Goal: Use online tool/utility: Use online tool/utility

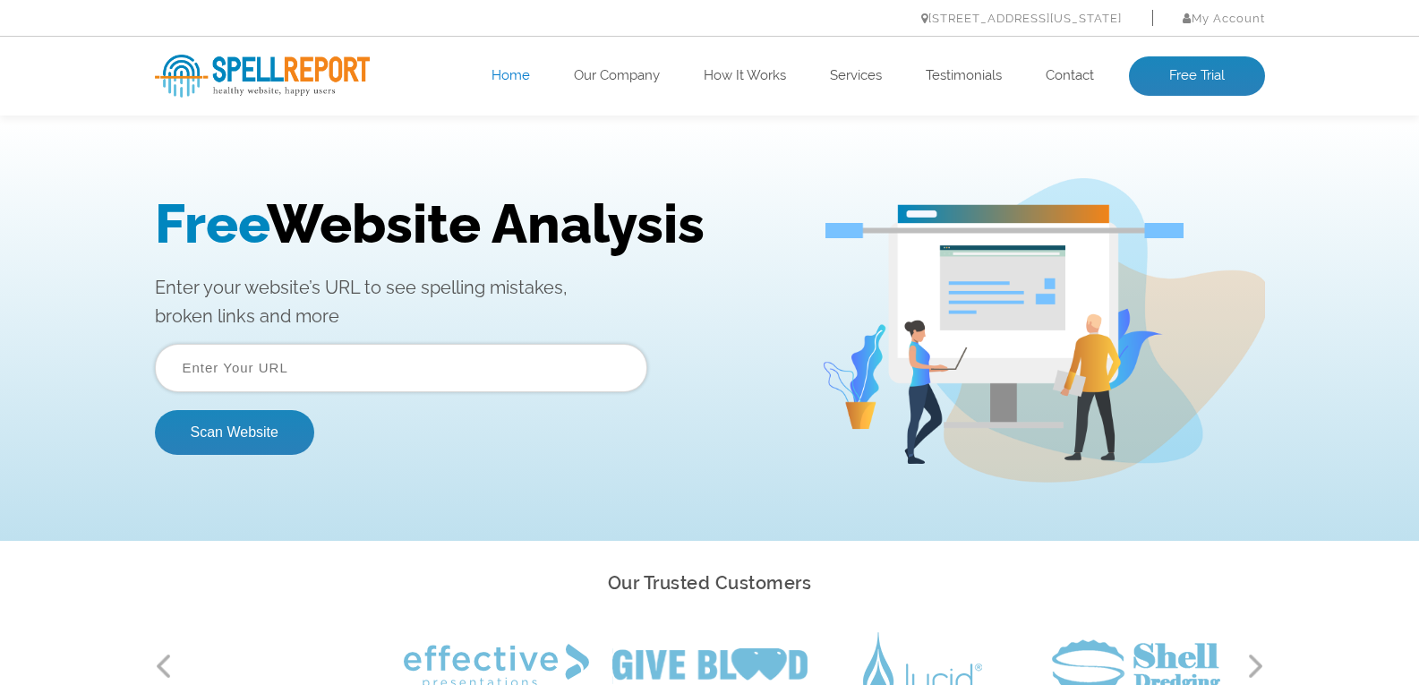
click at [384, 369] on input "text" at bounding box center [401, 368] width 492 height 48
type input "https://www.mentholcrystals.co.in/"
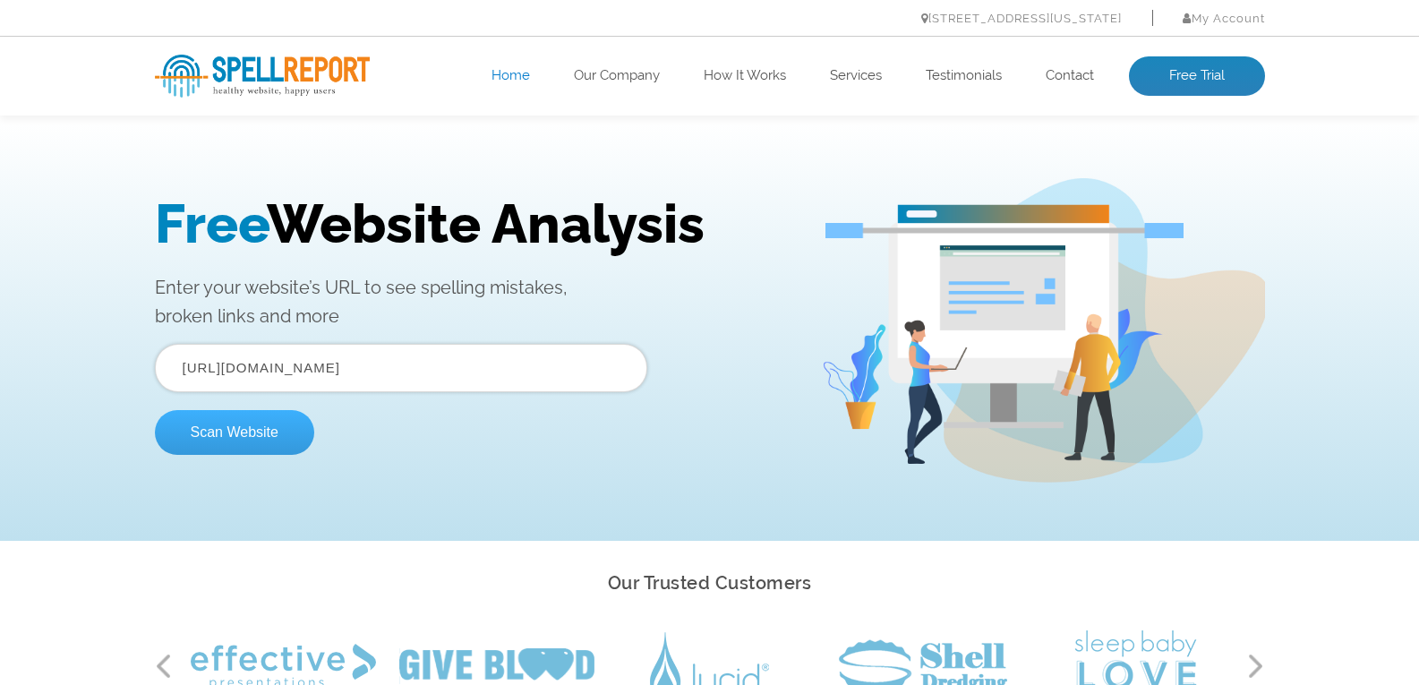
click at [262, 431] on button "Scan Website" at bounding box center [234, 432] width 159 height 45
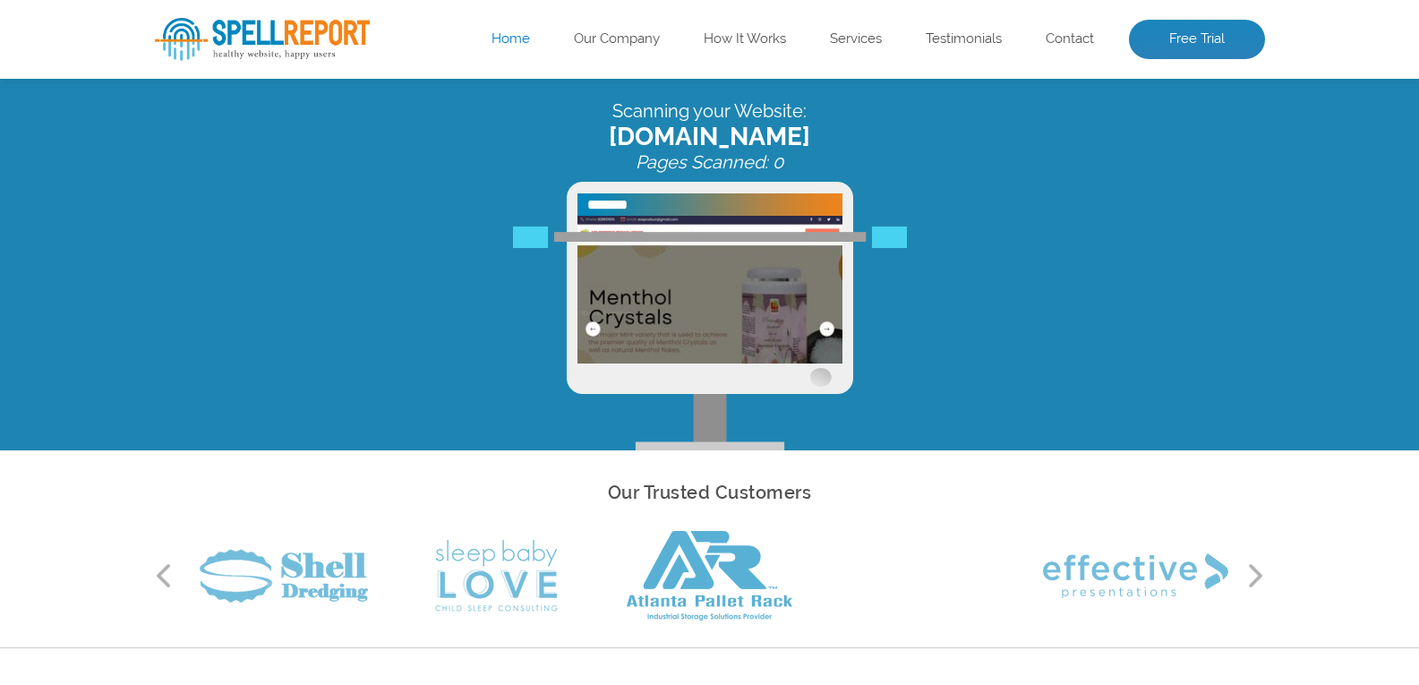
scroll to position [90, 0]
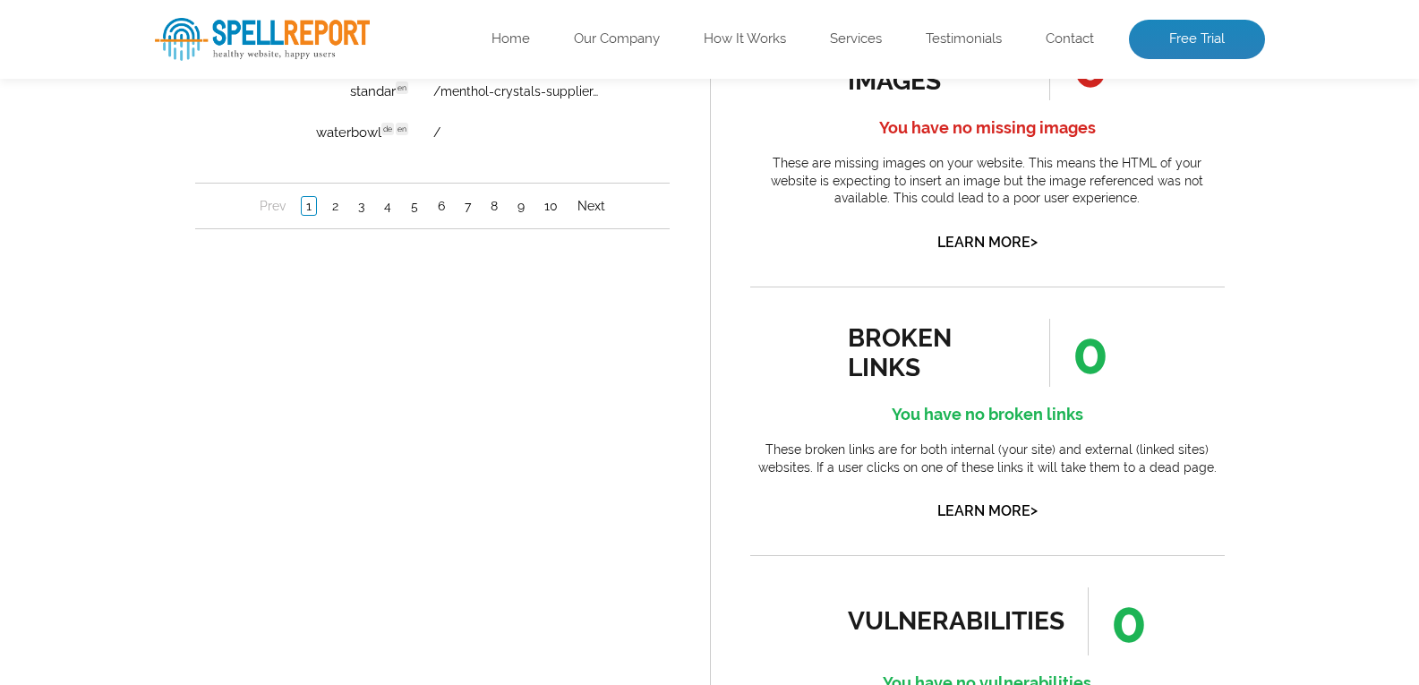
scroll to position [1522, 0]
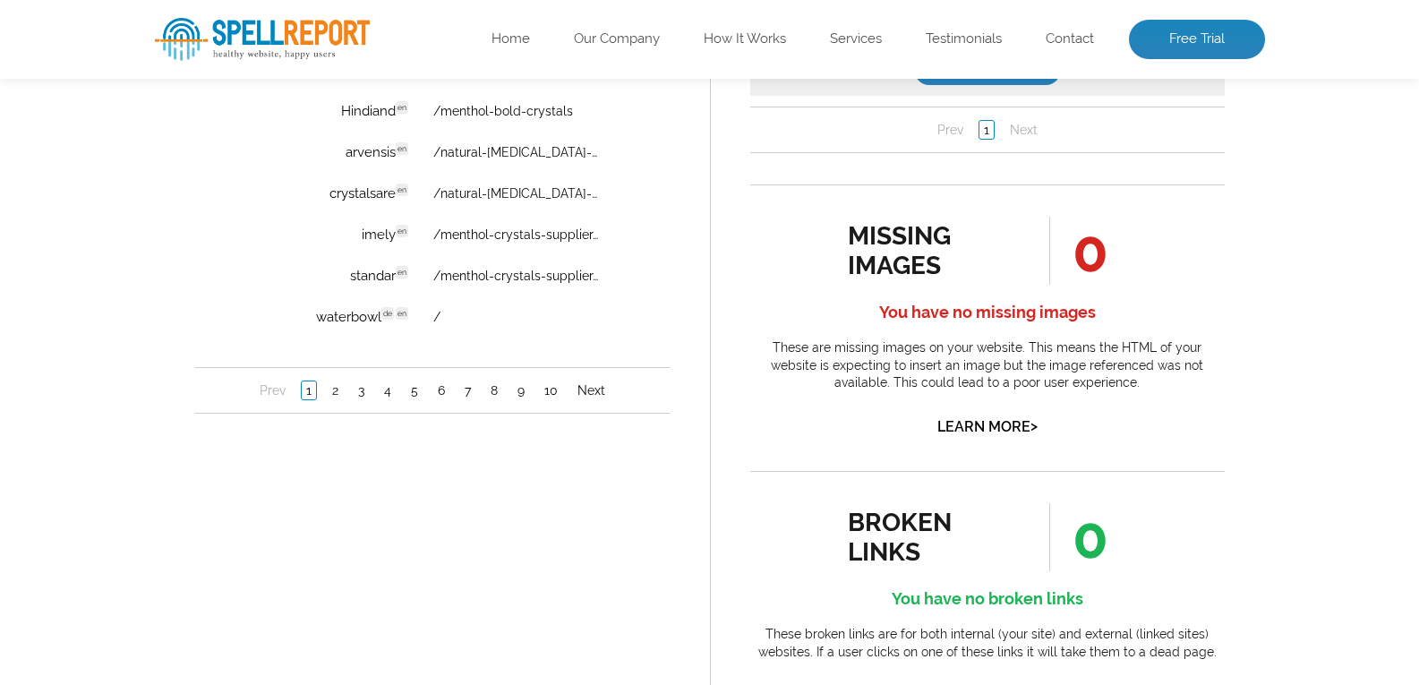
click at [343, 397] on li "2" at bounding box center [334, 391] width 26 height 18
click at [337, 390] on link "2" at bounding box center [334, 391] width 15 height 18
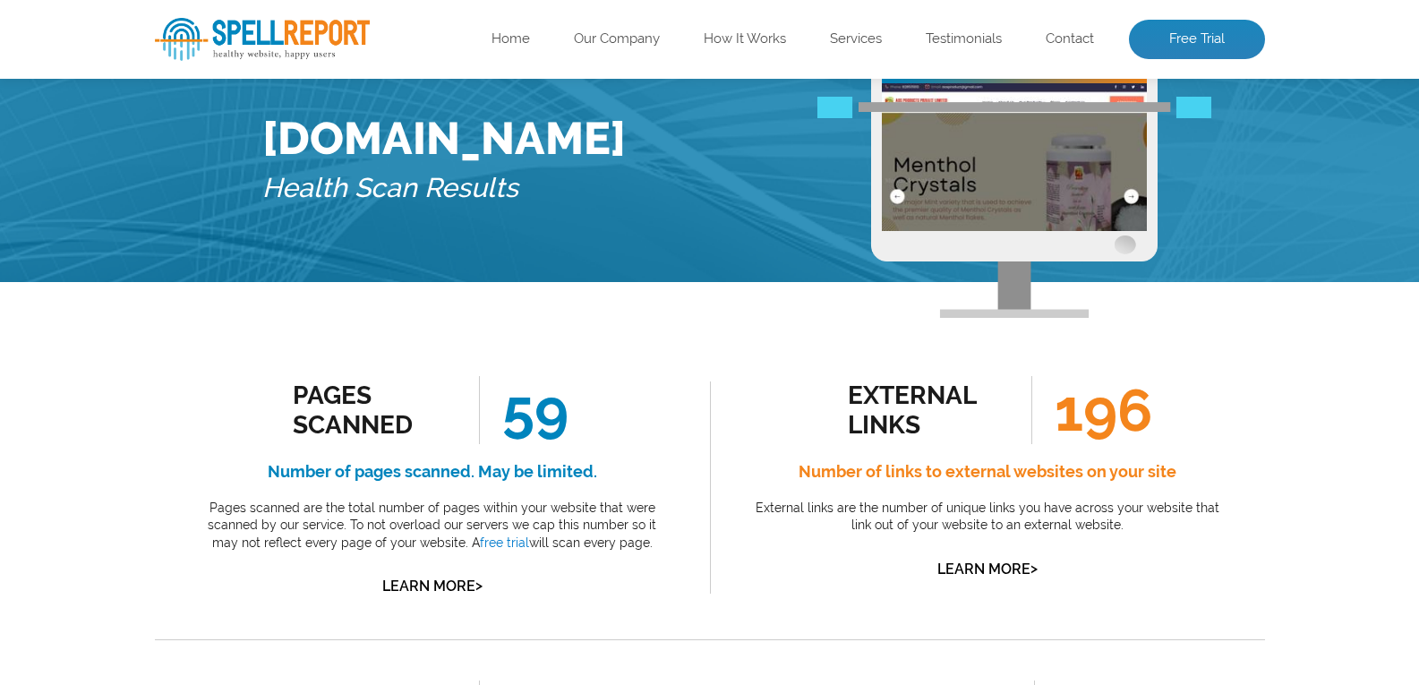
scroll to position [0, 0]
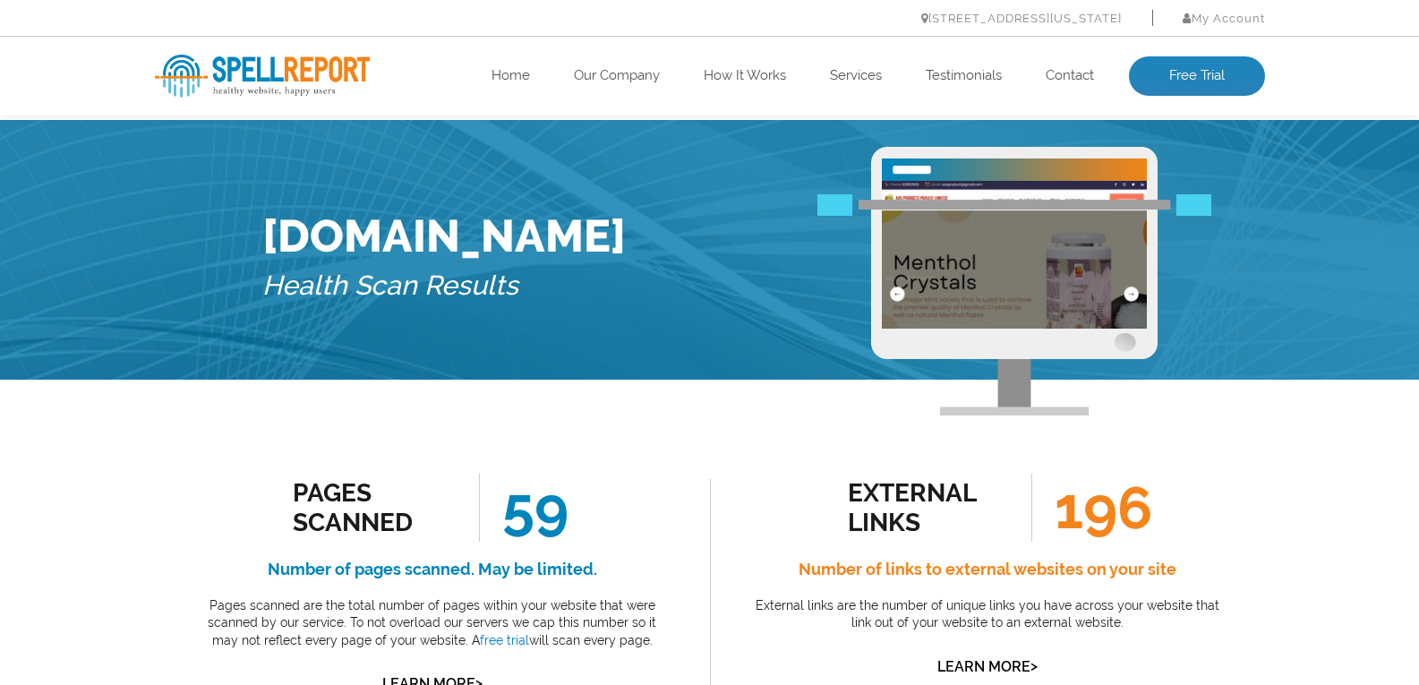
click at [1119, 193] on img at bounding box center [1014, 255] width 265 height 148
drag, startPoint x: 1040, startPoint y: 189, endPoint x: 1012, endPoint y: 189, distance: 27.7
click at [1038, 189] on img at bounding box center [1014, 255] width 265 height 148
click at [951, 224] on span at bounding box center [1014, 281] width 286 height 269
click at [1127, 301] on span at bounding box center [1014, 281] width 286 height 269
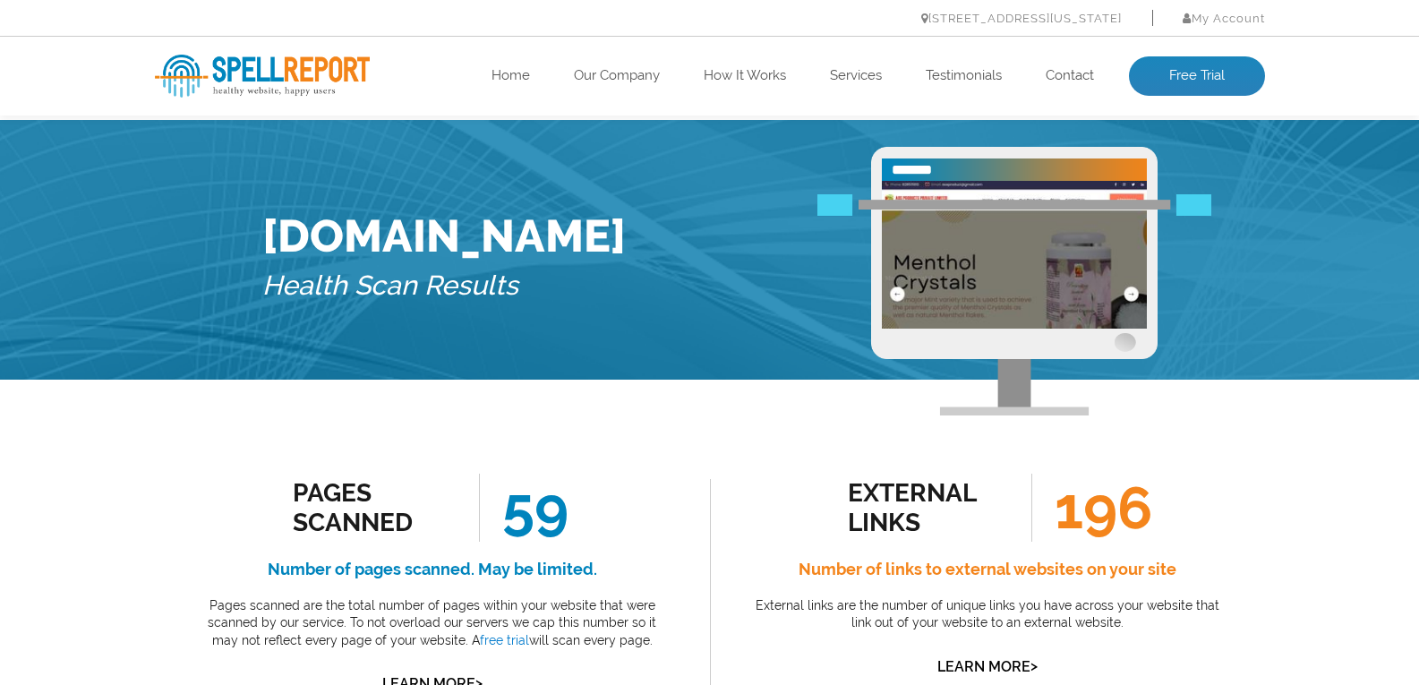
click at [1127, 301] on span at bounding box center [1014, 281] width 286 height 269
click at [1198, 226] on div "[DOMAIN_NAME] Health Scan Results" at bounding box center [709, 250] width 1419 height 260
